Goal: Information Seeking & Learning: Learn about a topic

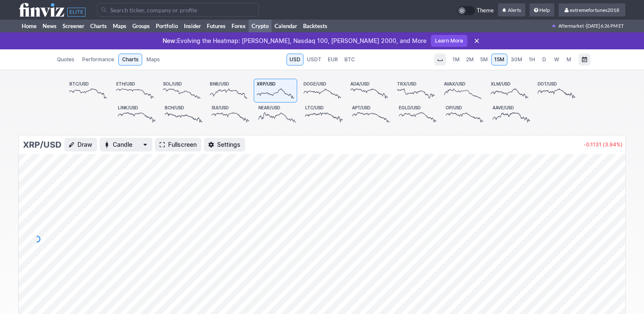
click at [514, 62] on span "30M" at bounding box center [516, 59] width 11 height 6
click at [535, 60] on link "1H" at bounding box center [532, 60] width 12 height 12
click at [487, 60] on span "5M" at bounding box center [484, 59] width 8 height 6
click at [89, 87] on link "BTC/USD" at bounding box center [87, 91] width 43 height 24
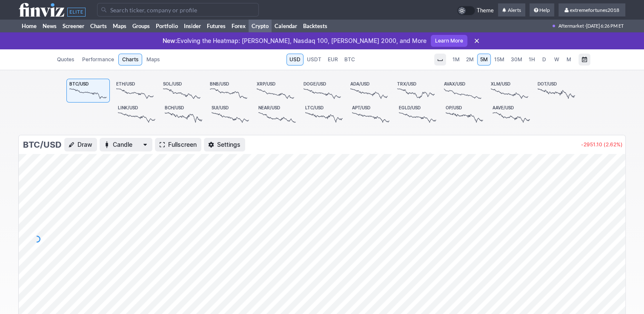
click at [512, 62] on span "30M" at bounding box center [516, 59] width 11 height 6
click at [528, 63] on link "1H" at bounding box center [532, 60] width 12 height 12
click at [273, 89] on icon at bounding box center [275, 94] width 37 height 12
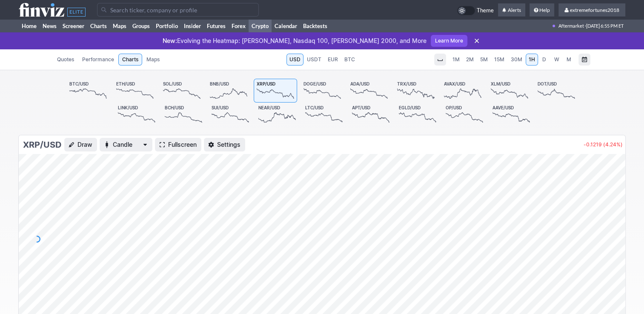
click at [518, 60] on span "30M" at bounding box center [516, 59] width 11 height 6
click at [499, 60] on span "15M" at bounding box center [499, 59] width 10 height 6
click at [485, 62] on span "5M" at bounding box center [484, 59] width 8 height 6
click at [536, 59] on link "1H" at bounding box center [532, 60] width 12 height 12
click at [545, 60] on span "D" at bounding box center [545, 59] width 4 height 6
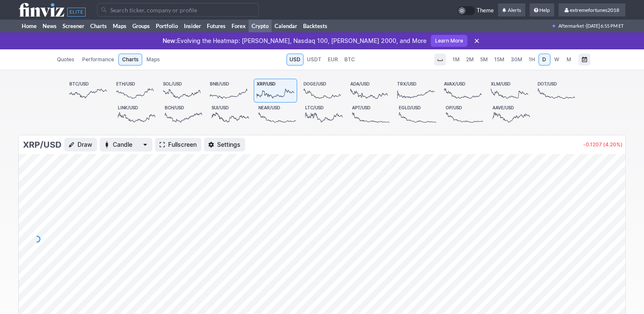
click at [531, 61] on span "1H" at bounding box center [532, 59] width 6 height 6
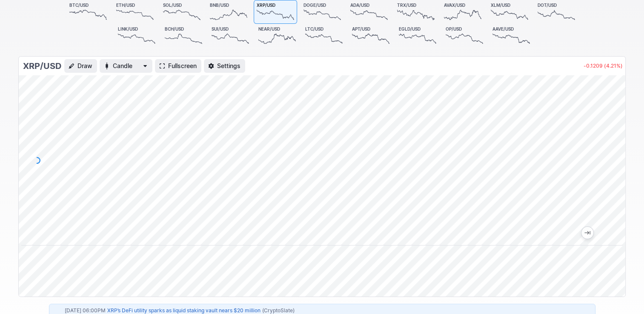
scroll to position [85, 0]
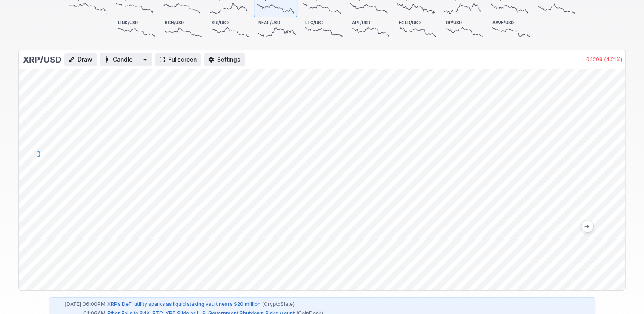
drag, startPoint x: 615, startPoint y: 144, endPoint x: 621, endPoint y: 183, distance: 39.6
click at [621, 183] on div at bounding box center [617, 152] width 18 height 149
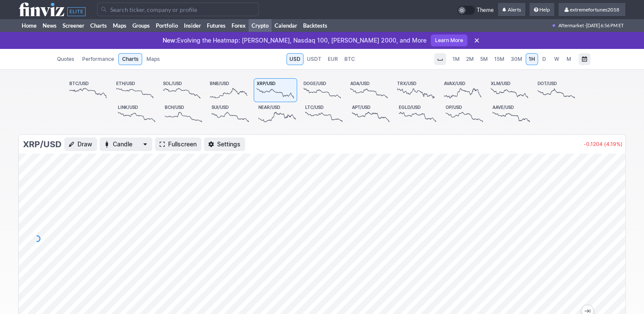
scroll to position [0, 0]
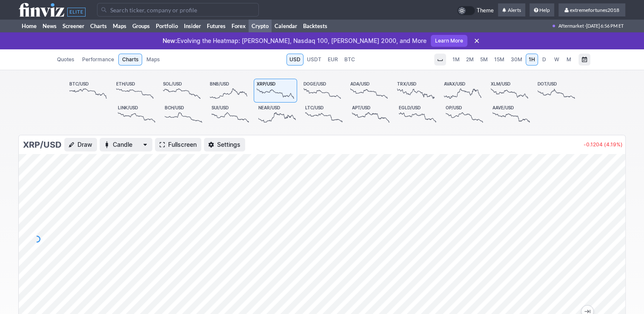
click at [545, 61] on span "D" at bounding box center [545, 59] width 4 height 6
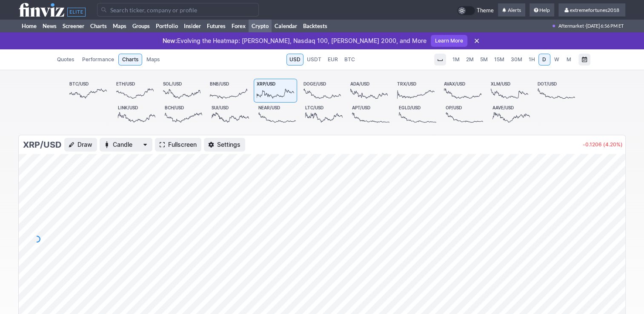
click at [557, 64] on link "W" at bounding box center [557, 60] width 12 height 12
